Goal: Navigation & Orientation: Find specific page/section

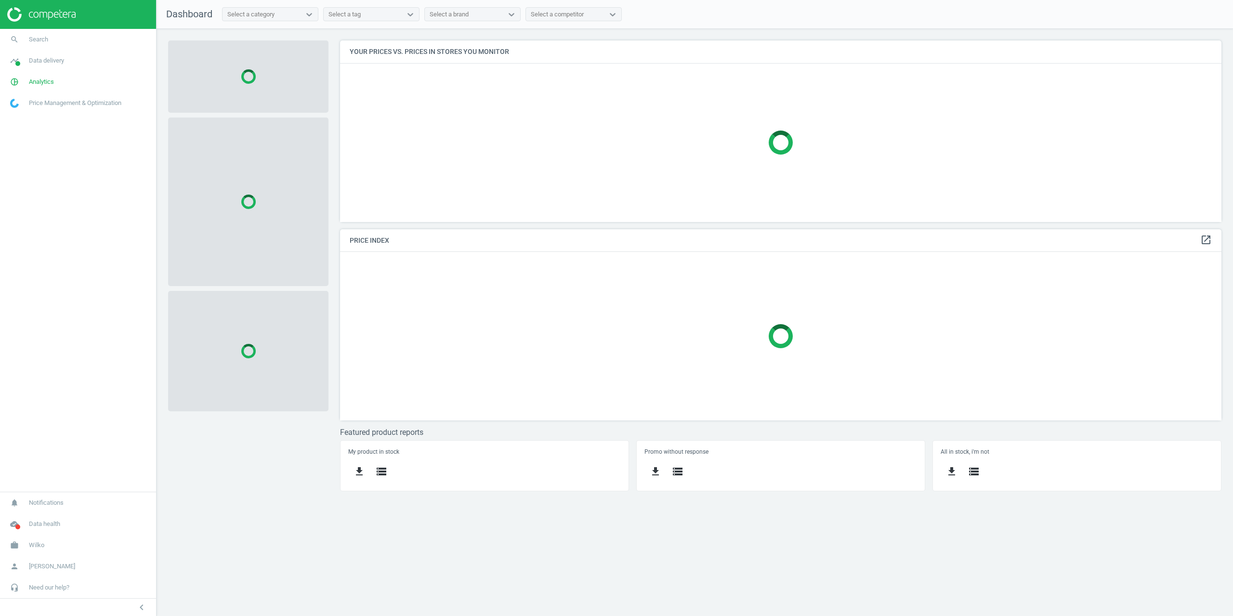
scroll to position [196, 896]
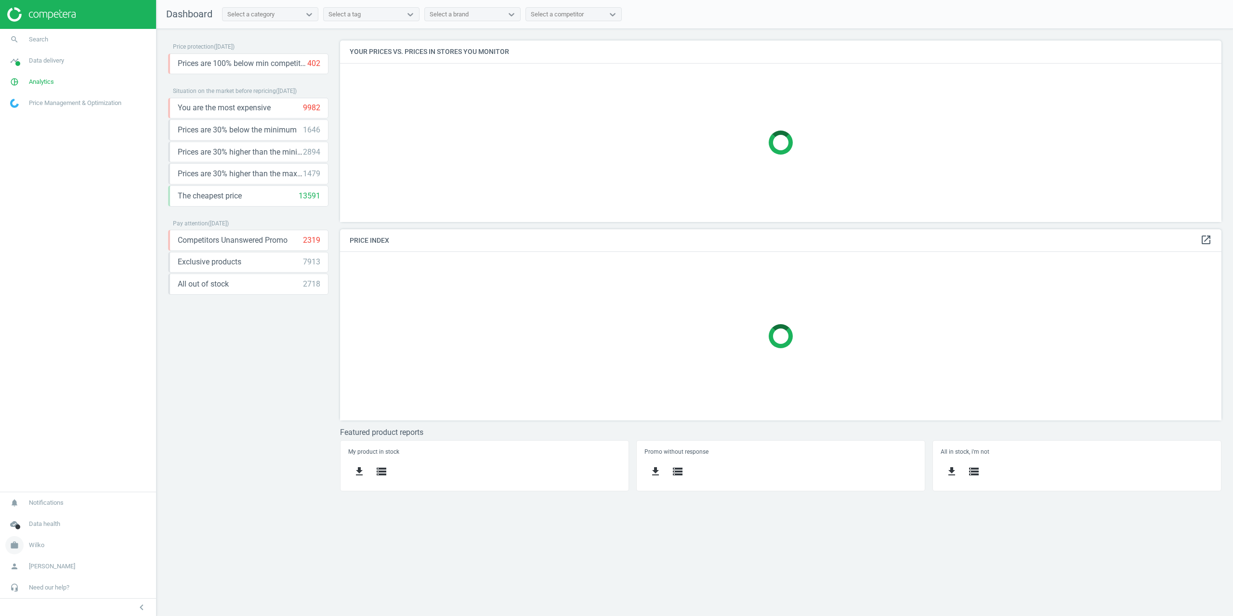
click at [38, 537] on link "work Wilko" at bounding box center [78, 545] width 156 height 21
click at [31, 532] on span "Campaign settings" at bounding box center [34, 531] width 47 height 8
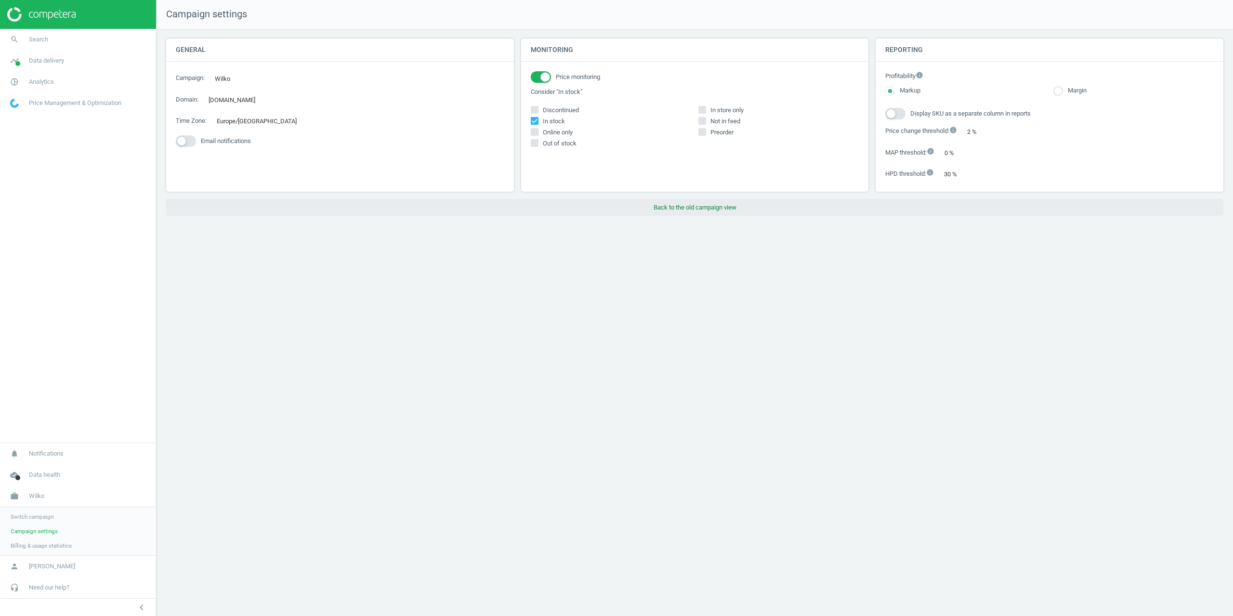
click at [678, 211] on button "Back to the old campaign view" at bounding box center [694, 207] width 1057 height 17
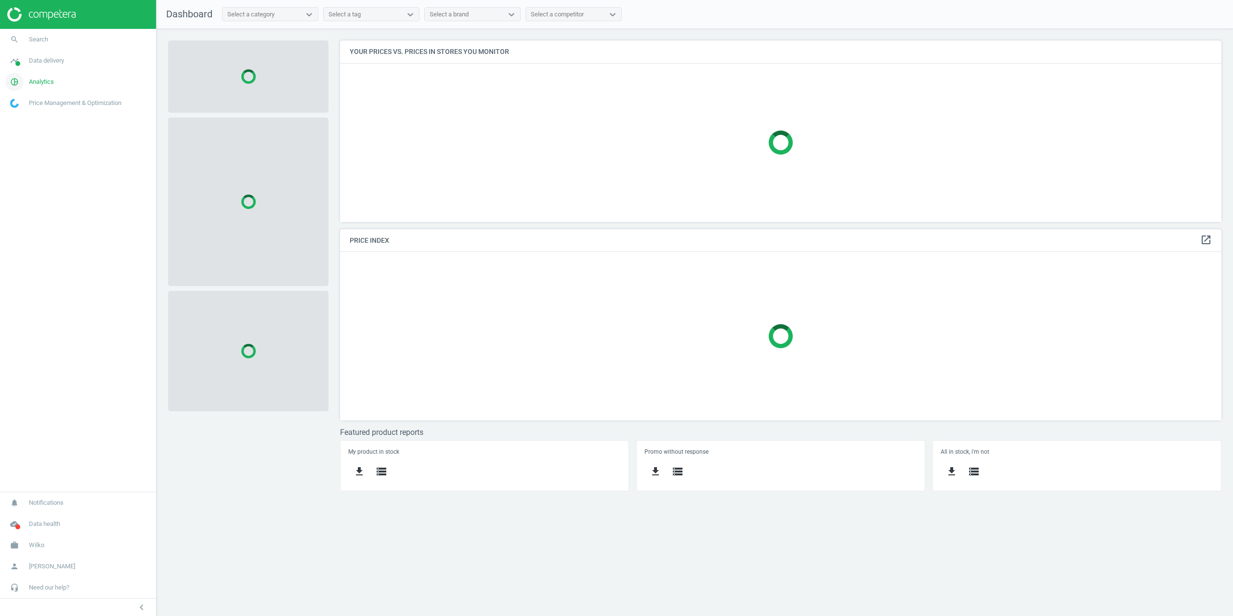
scroll to position [196, 896]
click at [40, 75] on link "pie_chart_outlined Analytics" at bounding box center [78, 81] width 156 height 21
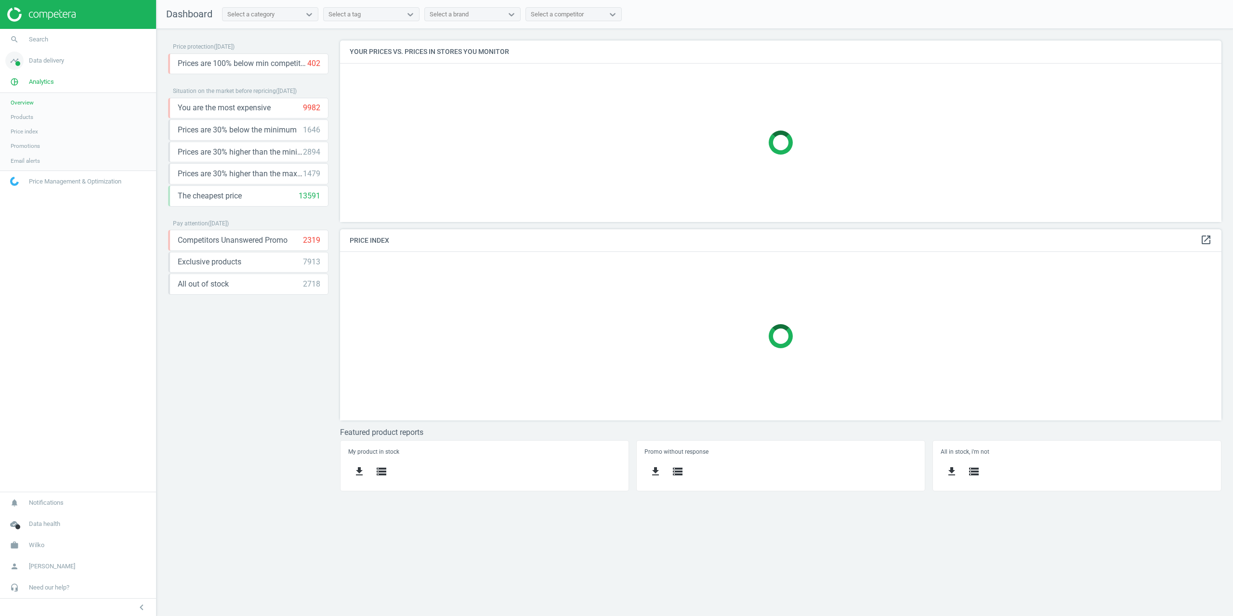
click at [34, 67] on link "timeline Data delivery" at bounding box center [78, 60] width 156 height 21
click at [35, 152] on span "Assortment intersection" at bounding box center [41, 154] width 60 height 8
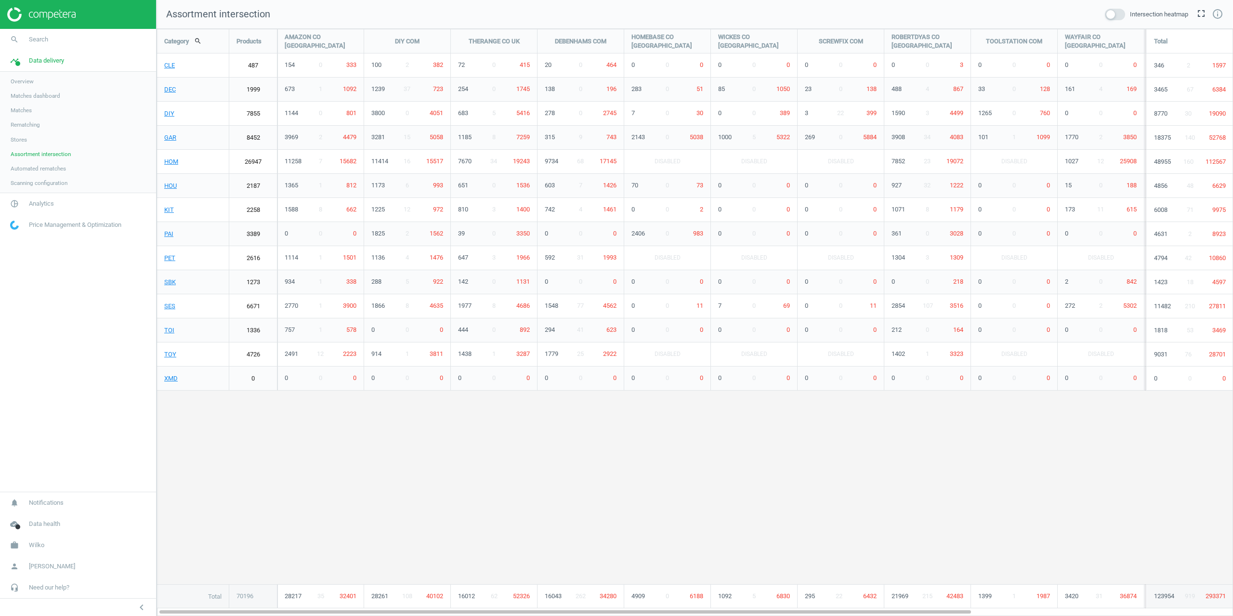
scroll to position [602, 1091]
click at [1116, 17] on span at bounding box center [1115, 15] width 20 height 12
click at [0, 0] on input "checkbox" at bounding box center [0, 0] width 0 height 0
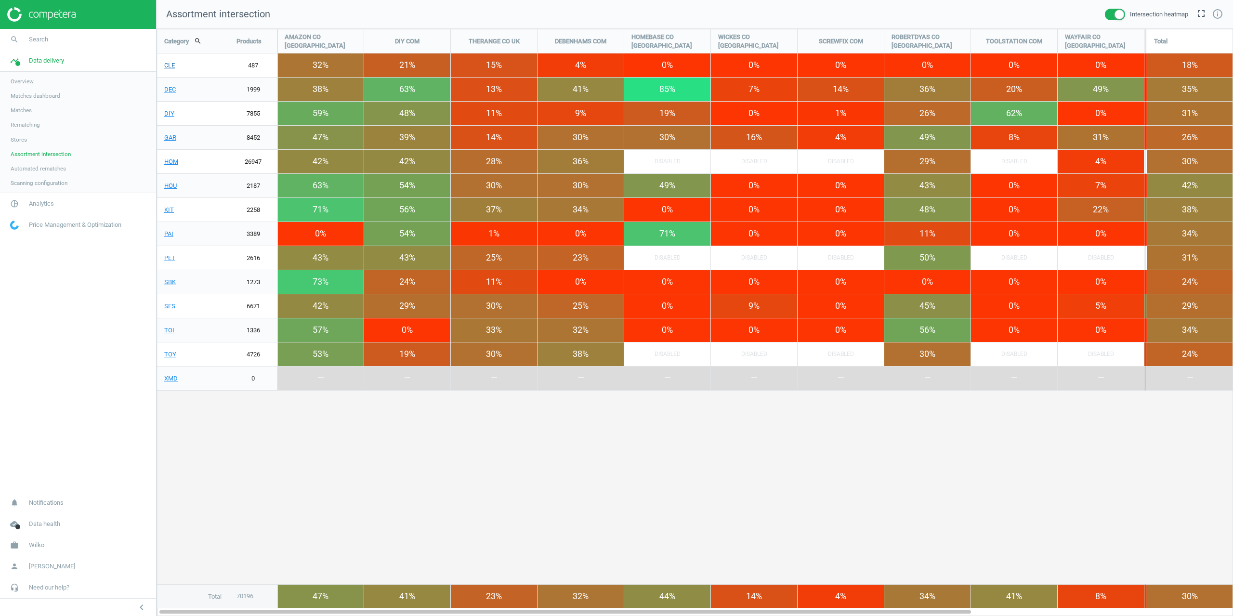
click at [171, 66] on link "CLE" at bounding box center [193, 65] width 72 height 24
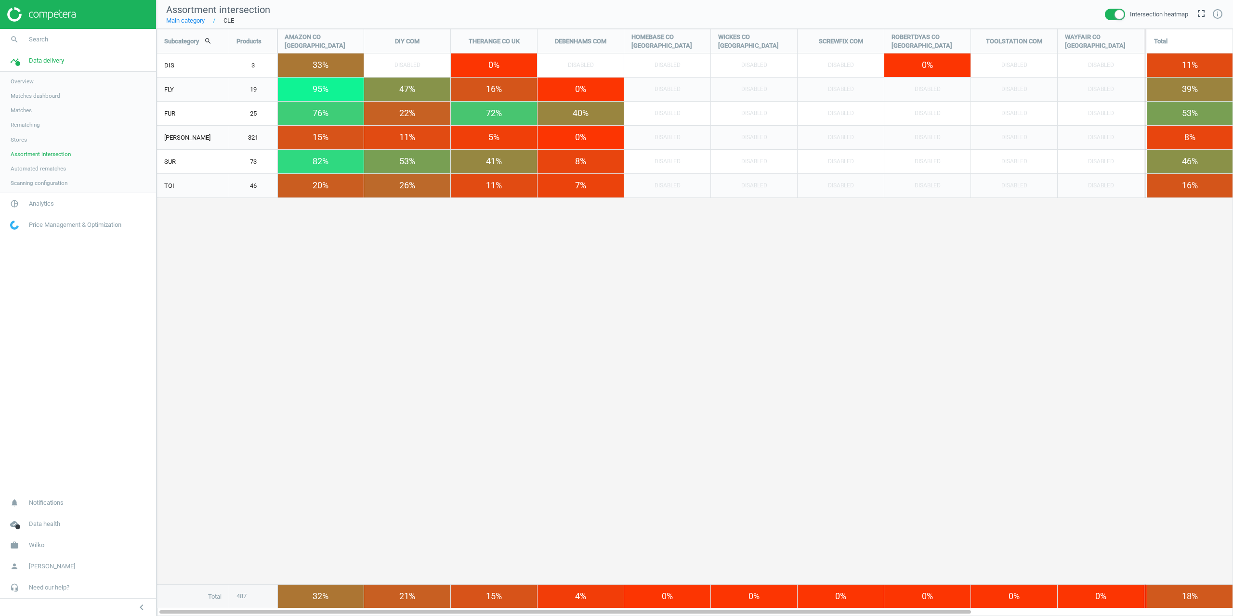
scroll to position [602, 1091]
drag, startPoint x: 510, startPoint y: 309, endPoint x: 624, endPoint y: 308, distance: 113.2
drag, startPoint x: 395, startPoint y: 611, endPoint x: 432, endPoint y: 579, distance: 49.2
click at [420, 599] on div "Subcategory search Products AMAZON CO [GEOGRAPHIC_DATA] DIY COM THERANGE CO [GE…" at bounding box center [695, 322] width 1076 height 587
drag, startPoint x: 656, startPoint y: 376, endPoint x: 648, endPoint y: 373, distance: 8.7
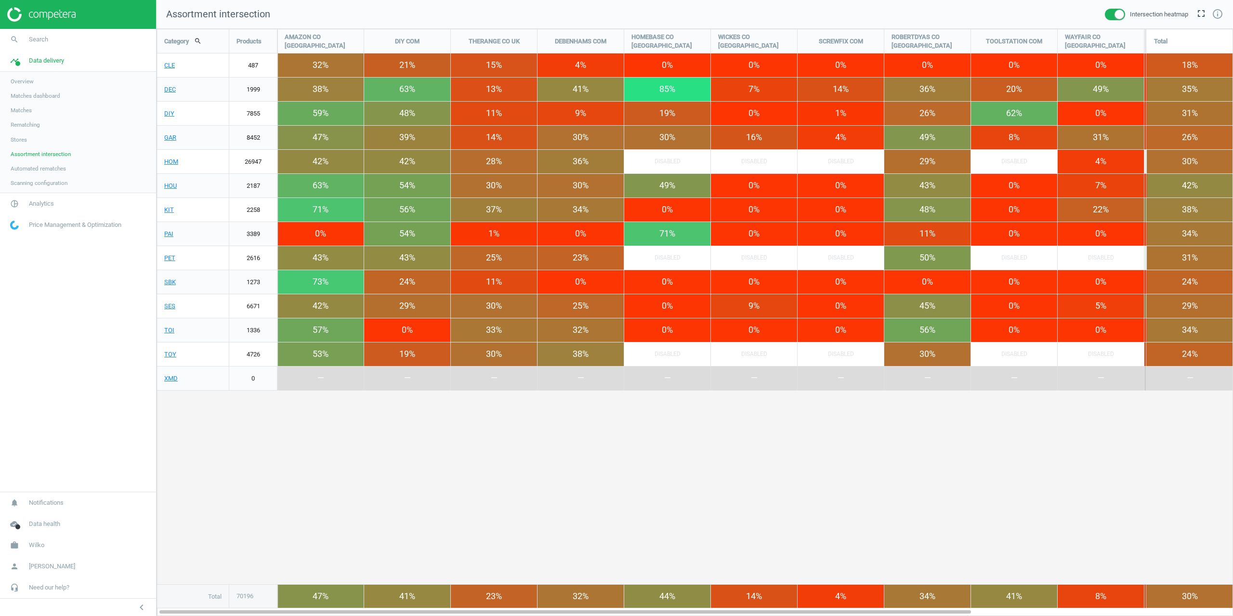
scroll to position [602, 1091]
click at [167, 88] on link "DEC" at bounding box center [193, 90] width 72 height 24
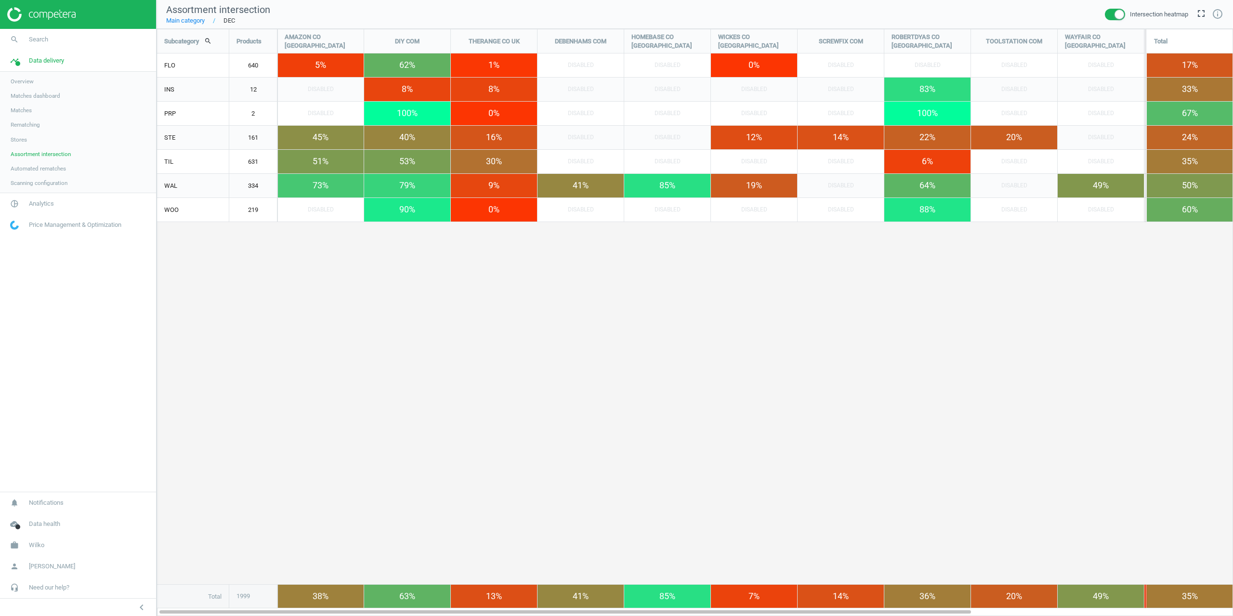
scroll to position [602, 1091]
drag, startPoint x: 324, startPoint y: 609, endPoint x: 301, endPoint y: 565, distance: 49.8
click at [288, 581] on div "Subcategory search Products AMAZON CO [GEOGRAPHIC_DATA] DIY COM THERANGE CO [GE…" at bounding box center [695, 322] width 1076 height 587
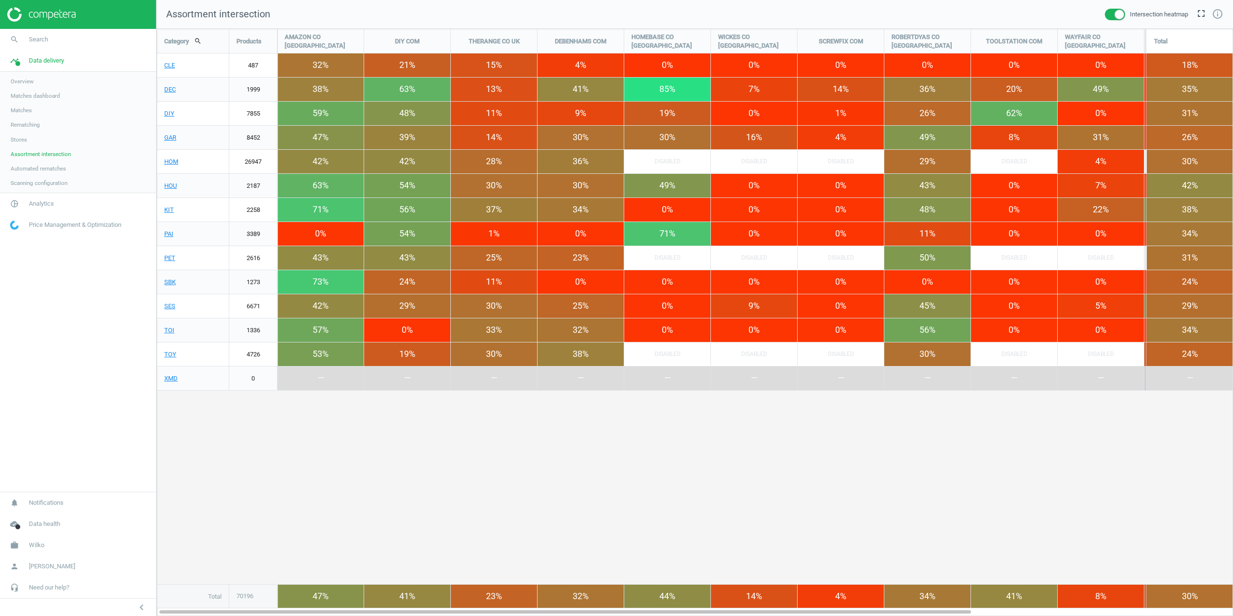
scroll to position [602, 1091]
click at [301, 493] on div "Category search Products AMAZON CO [GEOGRAPHIC_DATA] DIY COM THERANGE CO [GEOGR…" at bounding box center [694, 318] width 1075 height 579
click at [167, 68] on link "CLE" at bounding box center [193, 65] width 72 height 24
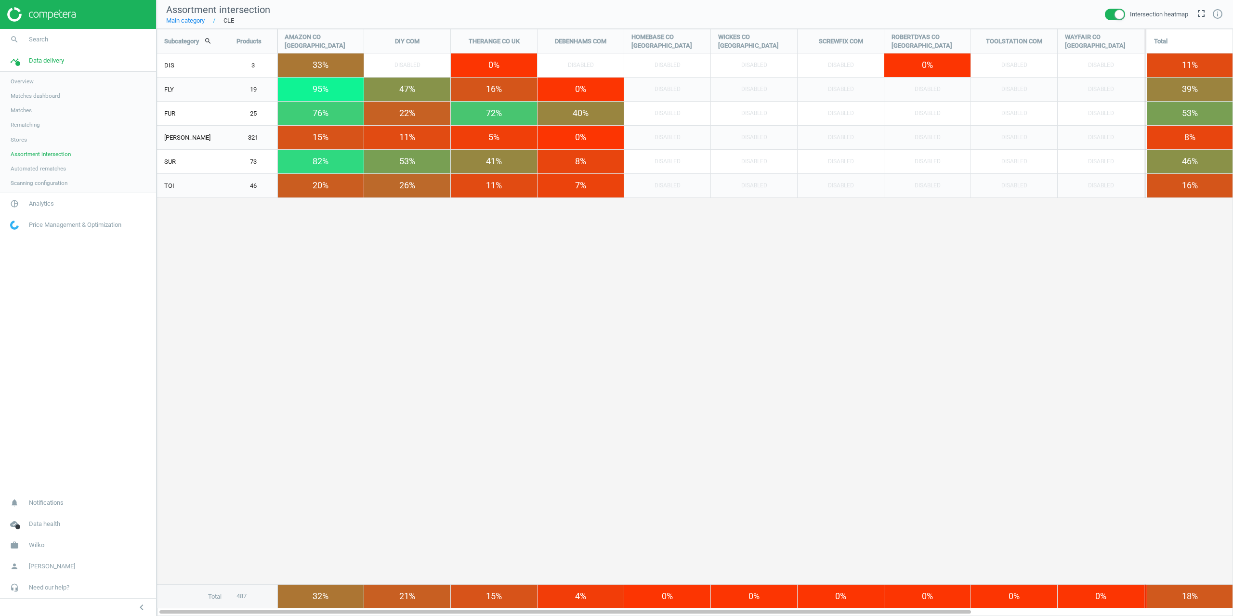
scroll to position [602, 1091]
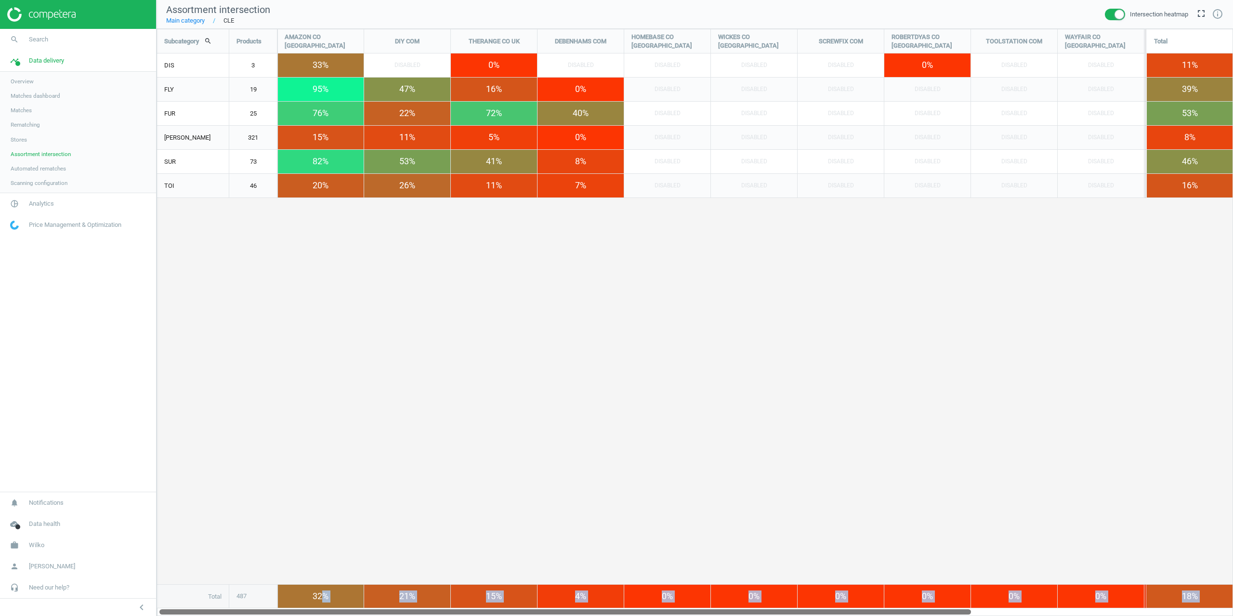
drag, startPoint x: 316, startPoint y: 611, endPoint x: 327, endPoint y: 613, distance: 11.6
click at [327, 613] on div "Subcategory search Products AMAZON CO [GEOGRAPHIC_DATA] DIY COM THERANGE CO [GE…" at bounding box center [695, 322] width 1076 height 587
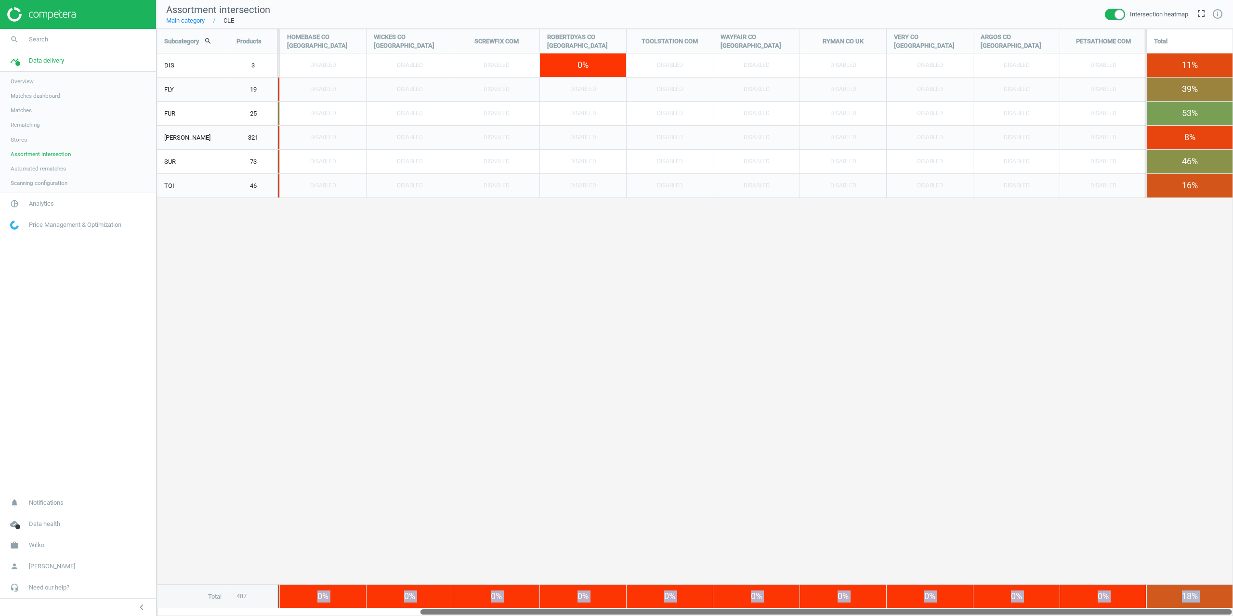
drag, startPoint x: 327, startPoint y: 613, endPoint x: 916, endPoint y: 573, distance: 590.3
click at [915, 591] on div "Subcategory search Products AMAZON CO [GEOGRAPHIC_DATA] DIY COM THERANGE CO [GE…" at bounding box center [695, 322] width 1076 height 587
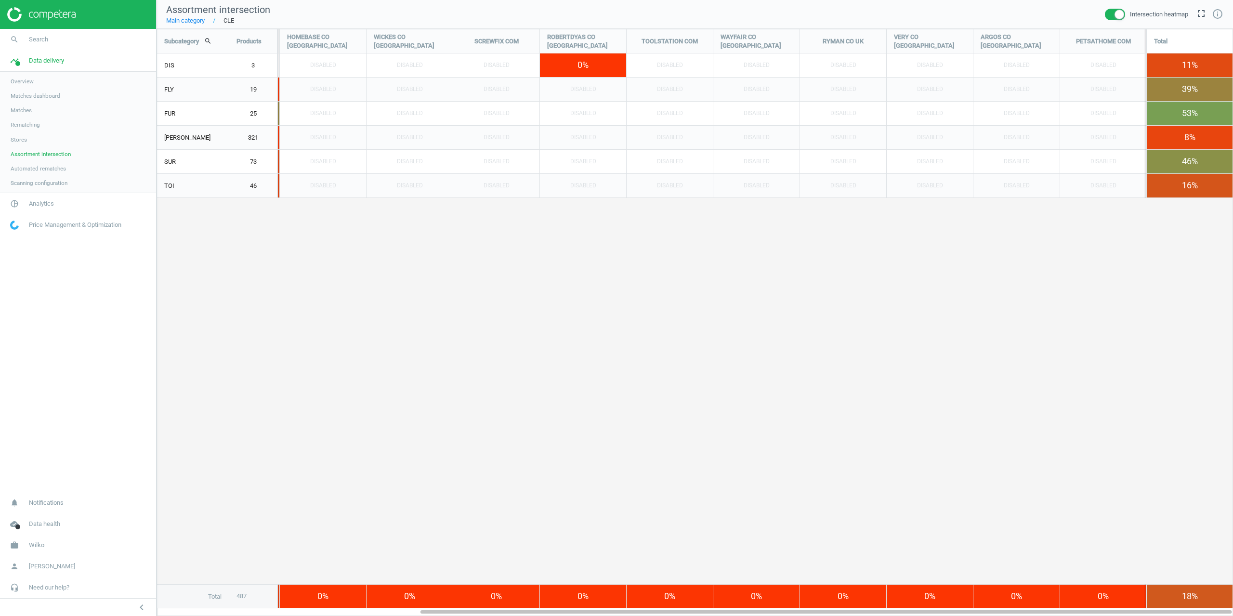
click at [908, 406] on div "Subcategory search Products AMAZON CO [GEOGRAPHIC_DATA] DIY COM THERANGE CO [GE…" at bounding box center [694, 318] width 1075 height 579
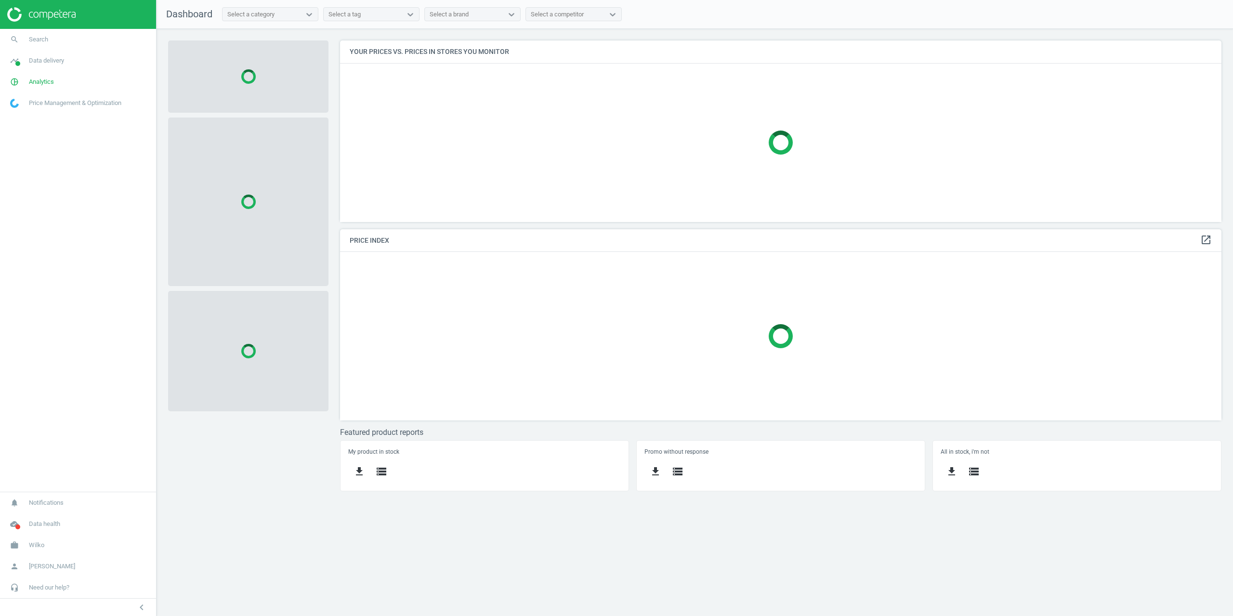
scroll to position [196, 896]
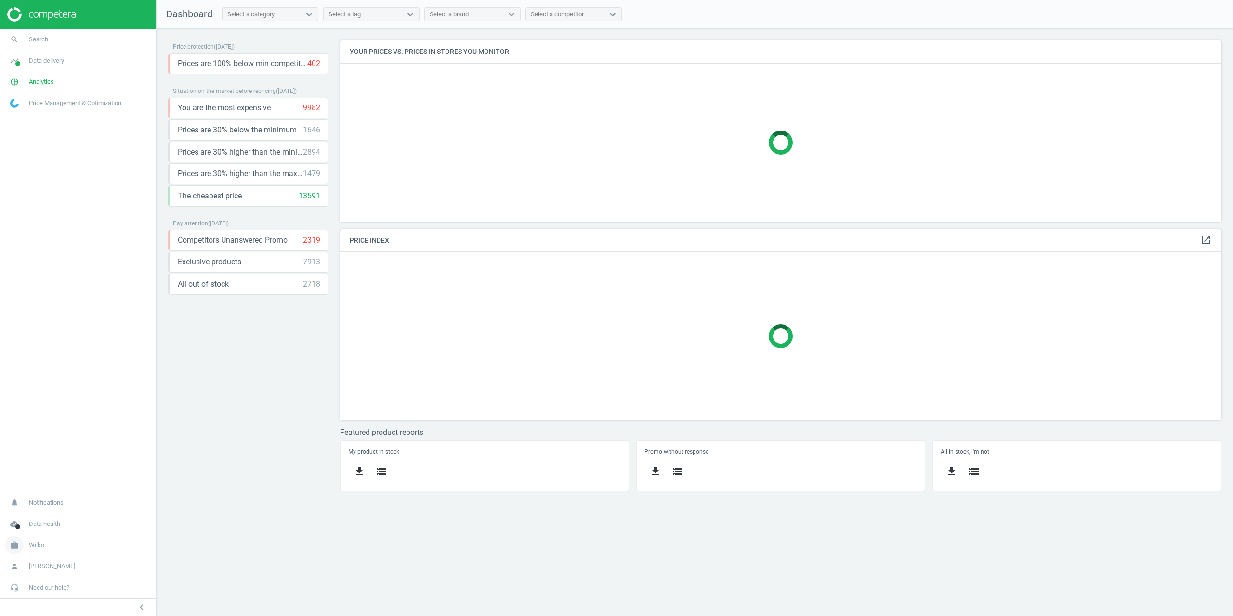
click at [41, 542] on span "Wilko" at bounding box center [36, 545] width 15 height 9
click at [34, 533] on span "Campaign settings" at bounding box center [34, 532] width 47 height 8
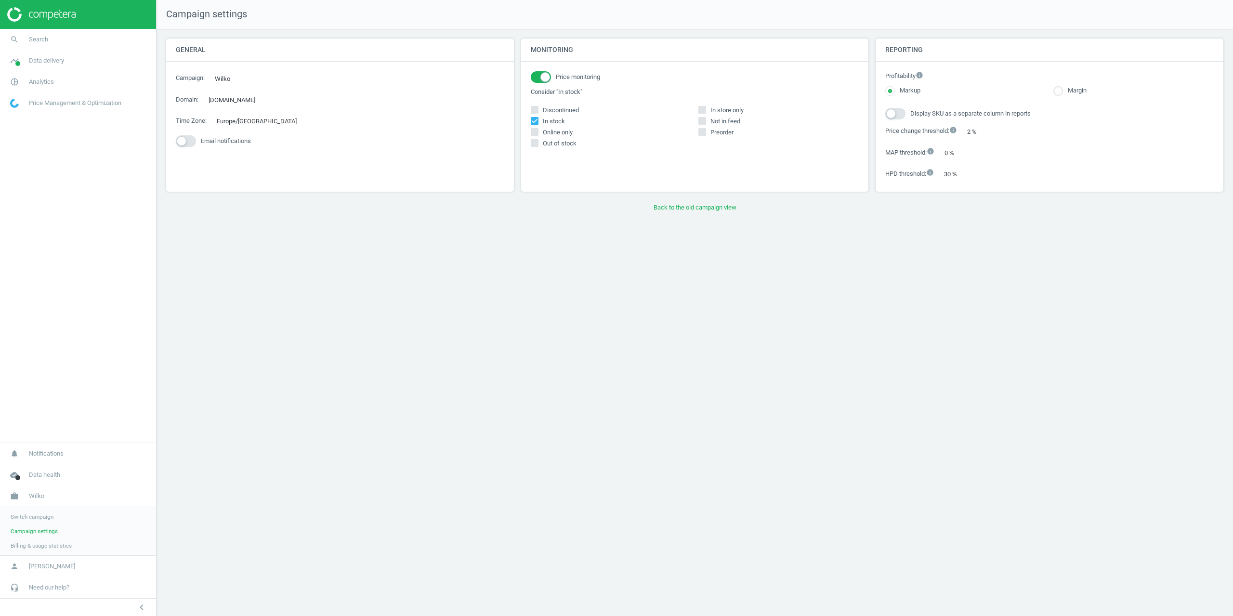
click at [661, 216] on div "Campaign settings General Campaign : Wilko edit Domain : wilko.com edit Time Zo…" at bounding box center [695, 308] width 1076 height 616
click at [668, 205] on button "Back to the old campaign view" at bounding box center [694, 207] width 1057 height 17
